Goal: Task Accomplishment & Management: Use online tool/utility

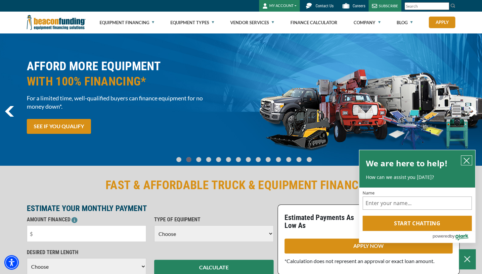
click at [469, 160] on icon "close chatbox" at bounding box center [467, 160] width 7 height 7
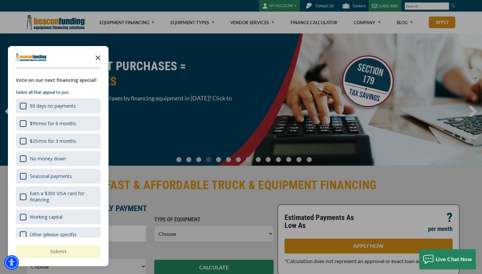
click at [97, 55] on icon "Close the survey" at bounding box center [97, 57] width 13 height 13
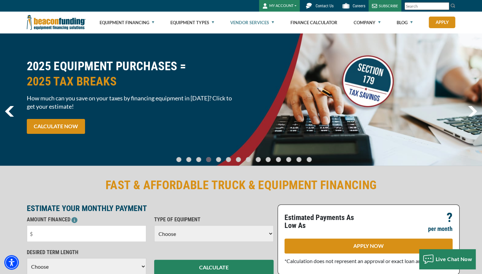
click at [251, 18] on link "Vendor Services" at bounding box center [252, 22] width 44 height 21
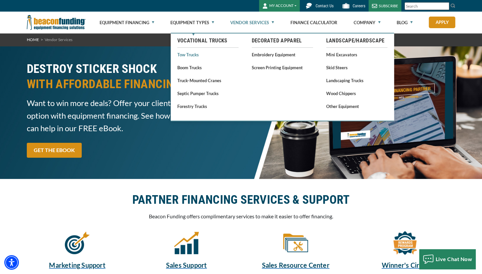
click at [185, 55] on link "Tow Trucks" at bounding box center [207, 54] width 61 height 8
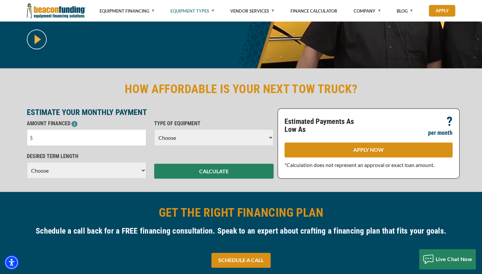
scroll to position [132, 0]
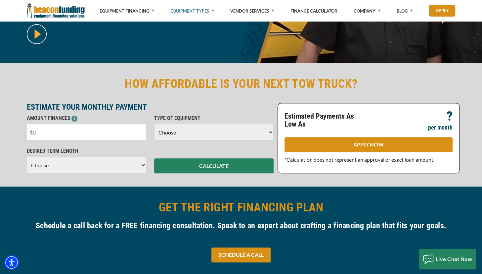
click at [103, 135] on input "text" at bounding box center [87, 132] width 120 height 17
type input "$40,000"
click at [204, 131] on select "Choose Backhoe Boom/Bucket Truck Chipper Commercial Mower Crane DTG/DTF Printin…" at bounding box center [214, 132] width 120 height 17
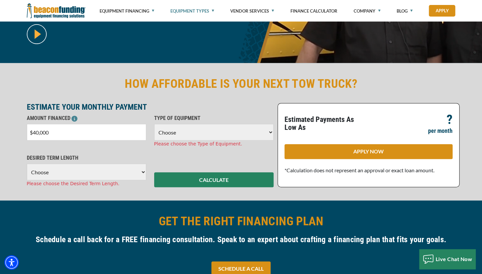
select select "5"
click at [154, 124] on select "Choose Backhoe Boom/Bucket Truck Chipper Commercial Mower Crane DTG/DTF Printin…" at bounding box center [214, 132] width 120 height 17
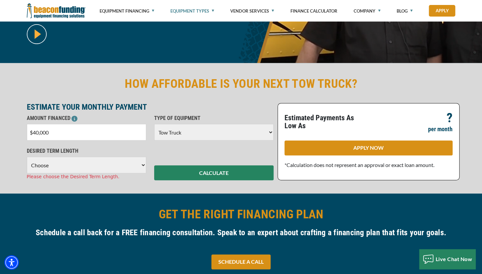
click at [110, 161] on select "Choose 36 Months 48 Months 60 Months" at bounding box center [87, 165] width 120 height 17
select select "60"
click at [27, 157] on select "Choose 36 Months 48 Months 60 Months" at bounding box center [87, 165] width 120 height 17
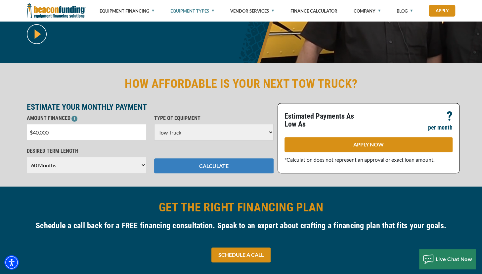
click at [238, 162] on button "CALCULATE" at bounding box center [214, 165] width 120 height 15
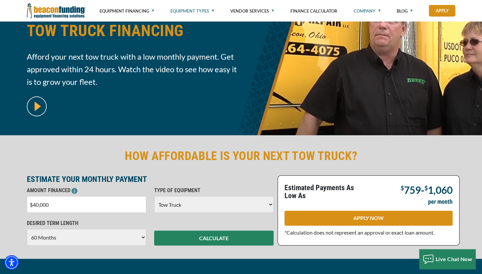
scroll to position [59, 0]
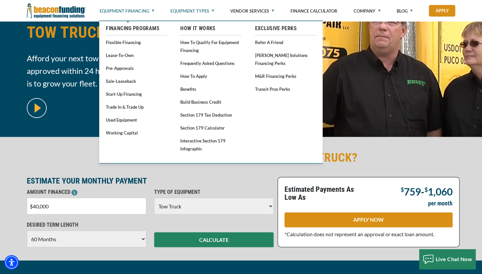
click at [131, 15] on link "Equipment Financing" at bounding box center [127, 11] width 55 height 22
